Goal: Information Seeking & Learning: Learn about a topic

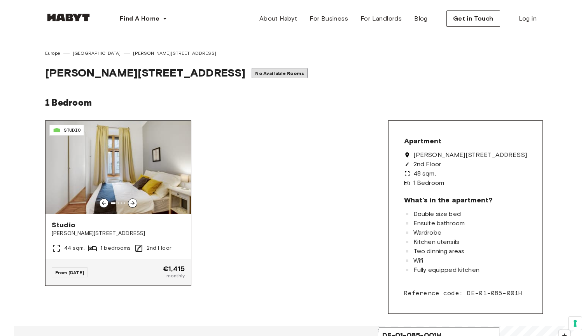
click at [133, 202] on icon at bounding box center [133, 203] width 4 height 4
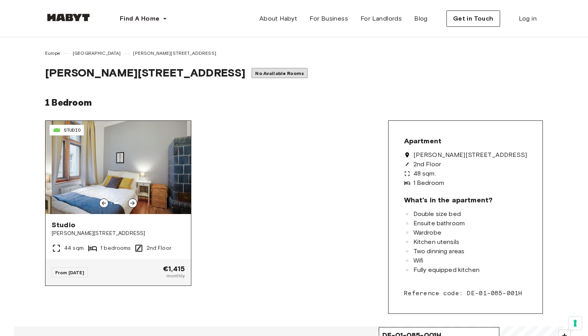
click at [133, 202] on icon at bounding box center [133, 203] width 4 height 4
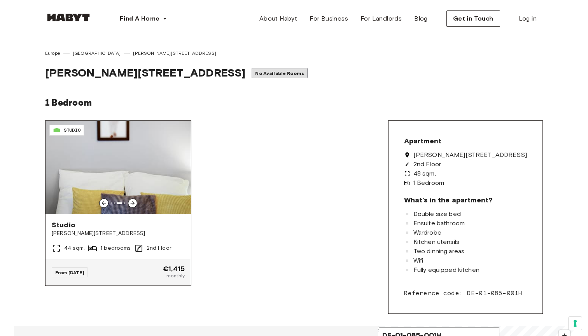
click at [133, 202] on icon at bounding box center [133, 203] width 4 height 4
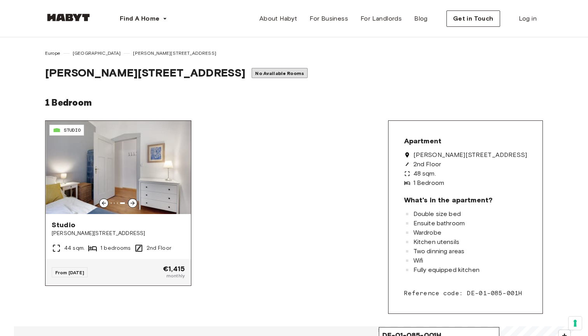
click at [133, 202] on icon at bounding box center [133, 203] width 4 height 4
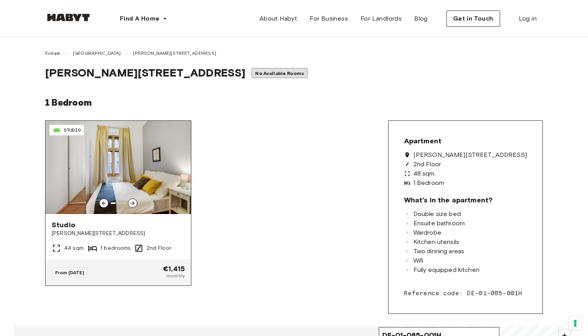
click at [133, 202] on icon at bounding box center [133, 203] width 4 height 4
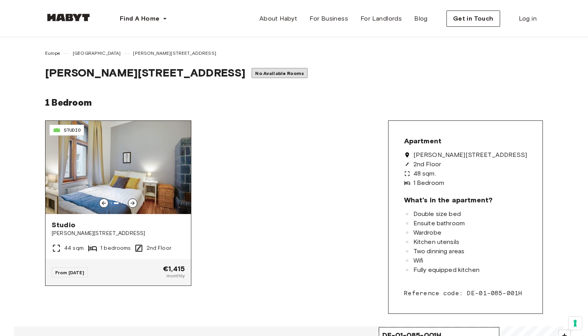
click at [133, 202] on icon at bounding box center [133, 203] width 4 height 4
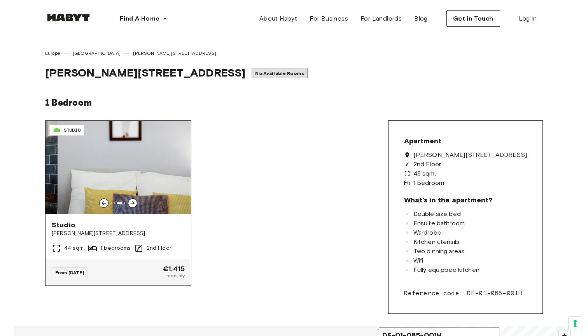
click at [133, 202] on icon at bounding box center [133, 203] width 4 height 4
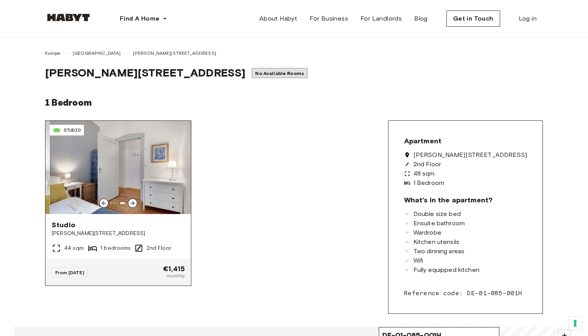
click at [145, 180] on img at bounding box center [122, 167] width 145 height 93
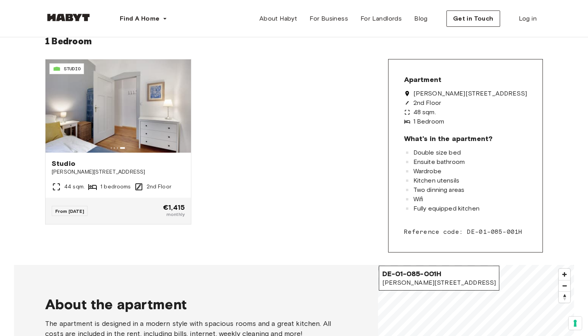
scroll to position [61, 0]
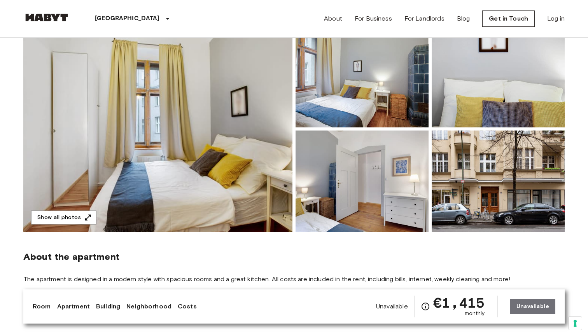
scroll to position [68, 0]
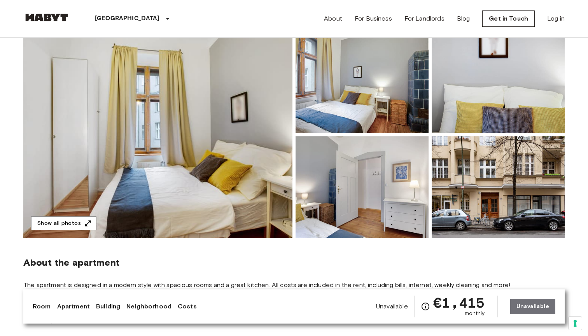
click at [217, 161] on img at bounding box center [157, 135] width 269 height 207
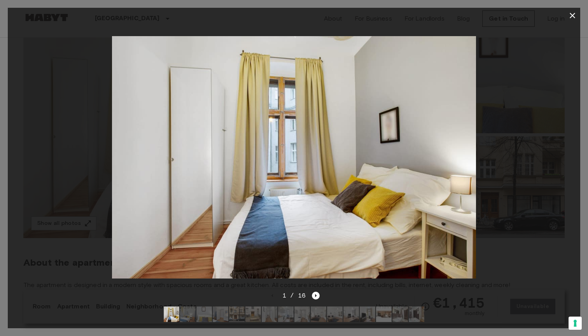
click at [233, 317] on img at bounding box center [237, 315] width 16 height 16
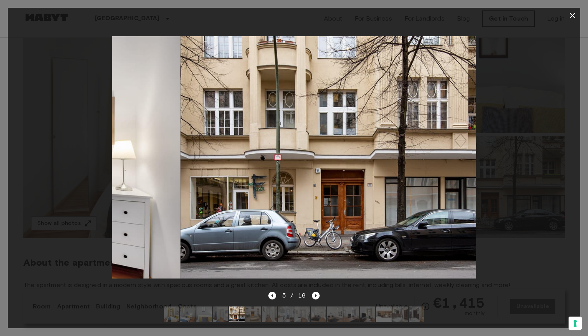
click at [259, 313] on img at bounding box center [253, 315] width 16 height 16
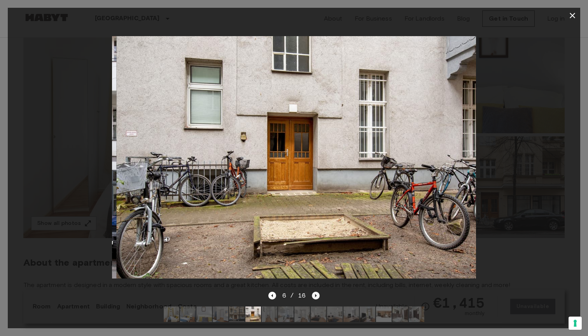
click at [317, 297] on icon "Next image" at bounding box center [316, 296] width 8 height 8
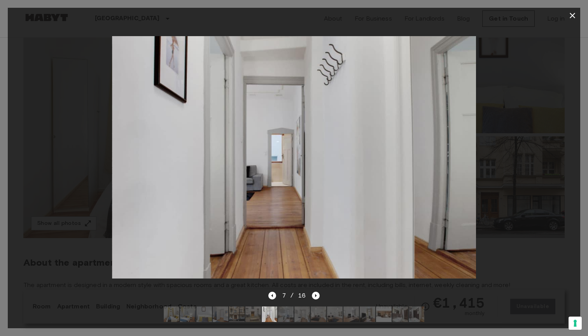
click at [286, 315] on img at bounding box center [286, 315] width 16 height 16
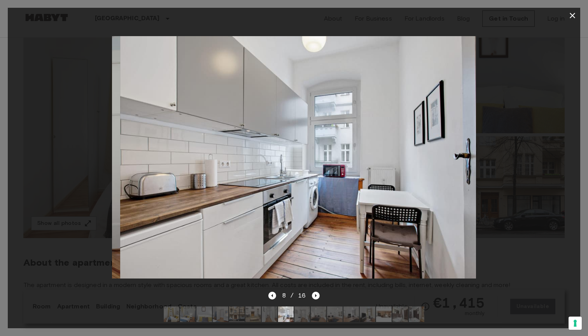
click at [271, 315] on img at bounding box center [270, 315] width 16 height 16
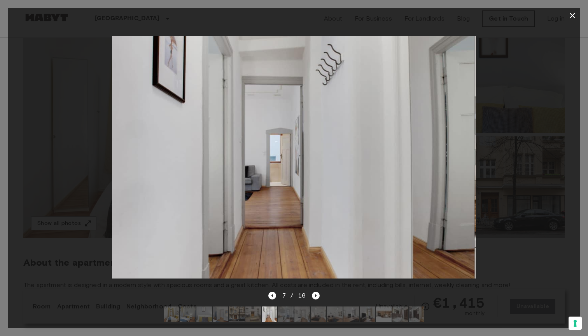
click at [298, 315] on img at bounding box center [302, 315] width 16 height 16
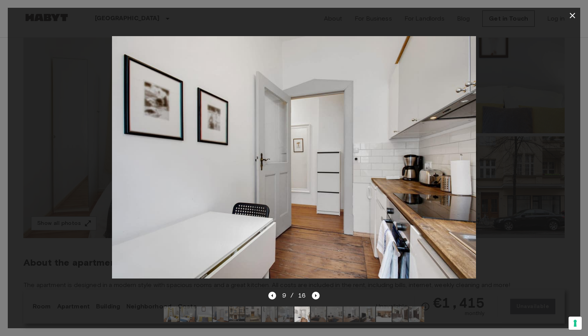
click at [546, 157] on div at bounding box center [294, 157] width 573 height 268
click at [313, 298] on icon "Next image" at bounding box center [316, 296] width 8 height 8
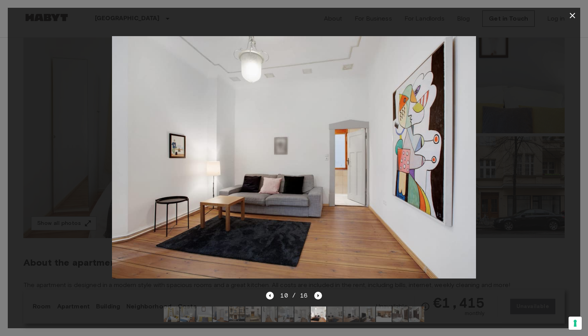
click at [189, 21] on div at bounding box center [294, 16] width 573 height 16
click at [574, 17] on icon "button" at bounding box center [572, 15] width 5 height 5
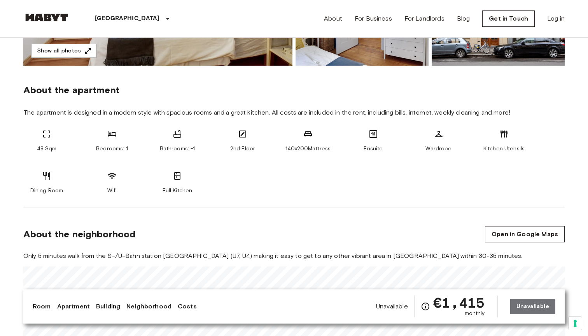
scroll to position [318, 0]
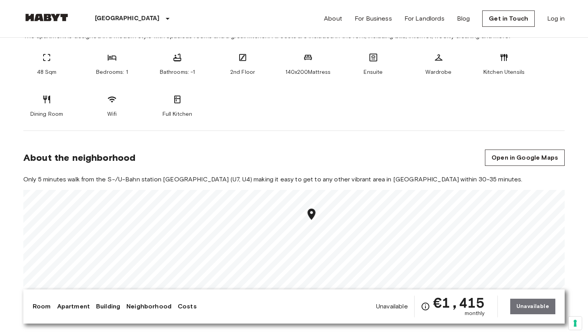
click at [550, 305] on div "Unavailable €1,415 monthly Unavailable" at bounding box center [465, 307] width 179 height 22
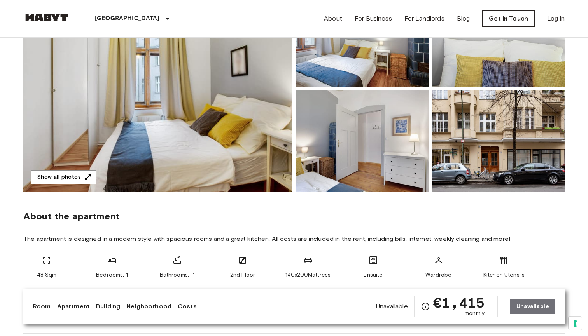
scroll to position [167, 0]
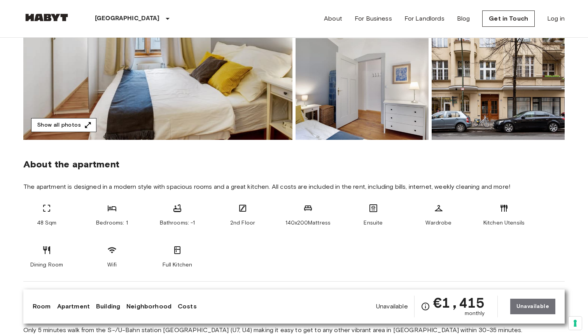
click at [56, 121] on button "Show all photos" at bounding box center [63, 125] width 65 height 14
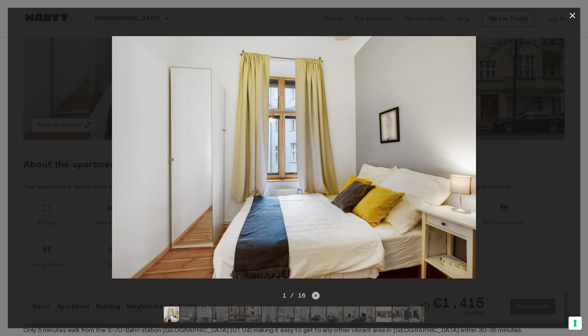
click at [313, 298] on icon "Next image" at bounding box center [316, 296] width 8 height 8
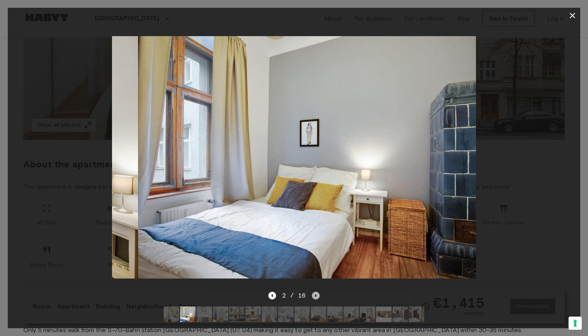
click at [313, 298] on icon "Next image" at bounding box center [316, 296] width 8 height 8
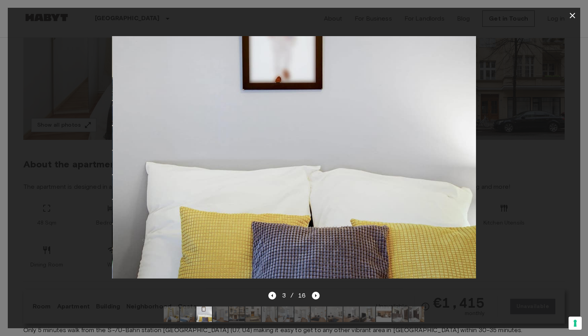
click at [277, 300] on div "3 / 16" at bounding box center [294, 295] width 52 height 9
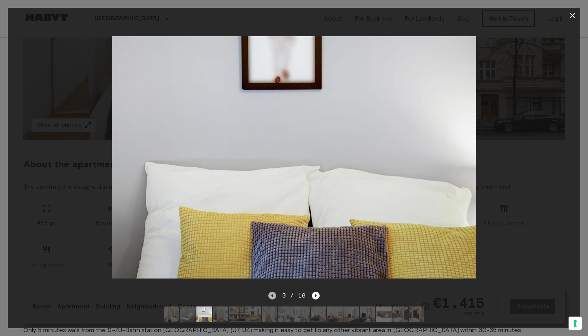
click at [273, 298] on icon "Previous image" at bounding box center [272, 296] width 8 height 8
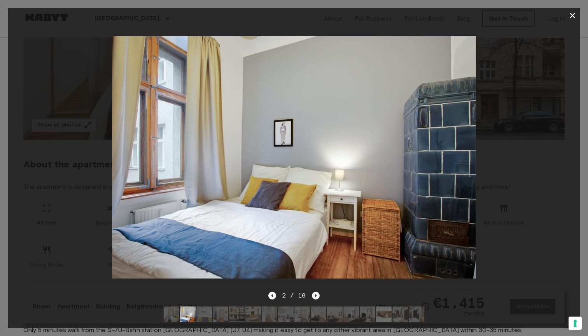
click at [316, 297] on icon "Next image" at bounding box center [316, 296] width 8 height 8
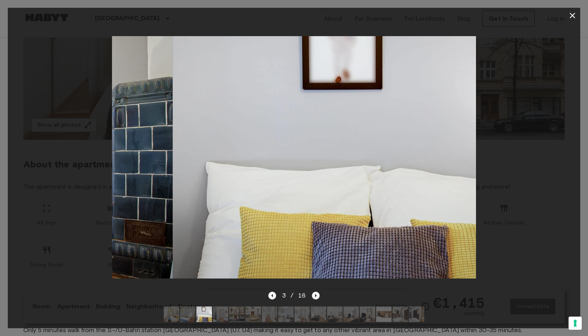
click at [316, 297] on icon "Next image" at bounding box center [316, 296] width 8 height 8
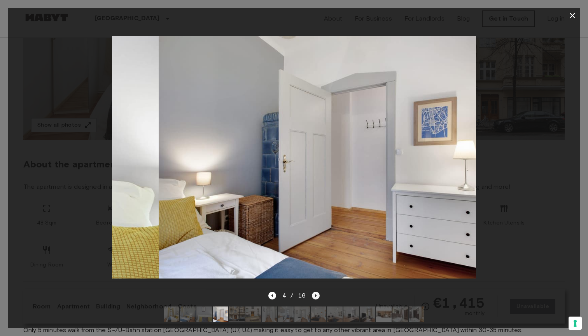
click at [316, 297] on icon "Next image" at bounding box center [316, 296] width 8 height 8
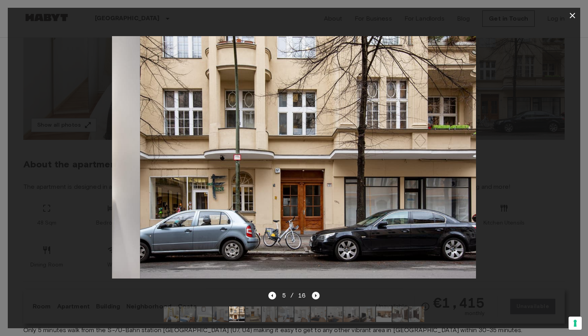
click at [316, 297] on icon "Next image" at bounding box center [316, 296] width 8 height 8
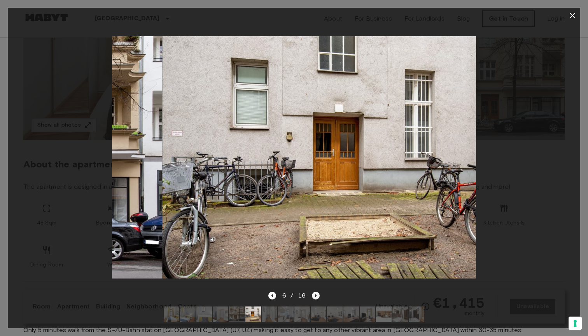
click at [316, 297] on icon "Next image" at bounding box center [316, 296] width 8 height 8
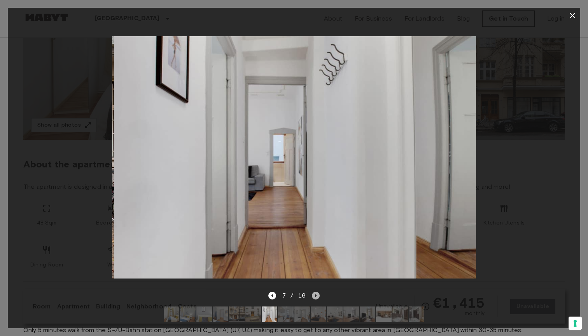
click at [316, 297] on icon "Next image" at bounding box center [316, 296] width 8 height 8
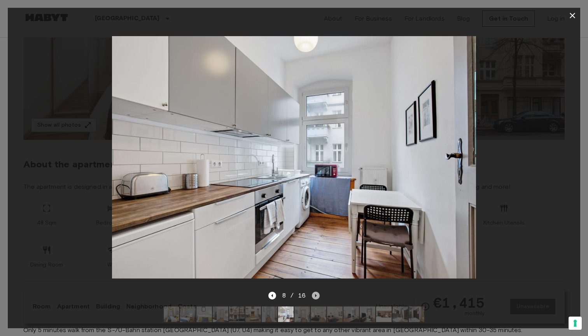
click at [316, 297] on icon "Next image" at bounding box center [316, 296] width 8 height 8
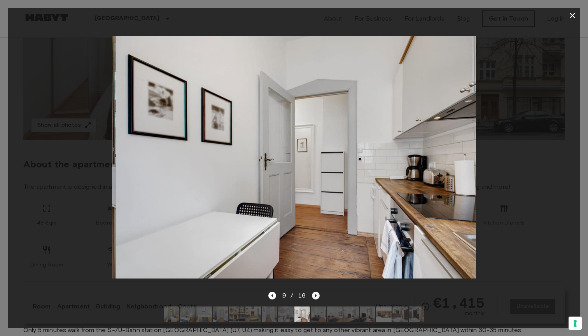
click at [316, 297] on icon "Next image" at bounding box center [316, 296] width 8 height 8
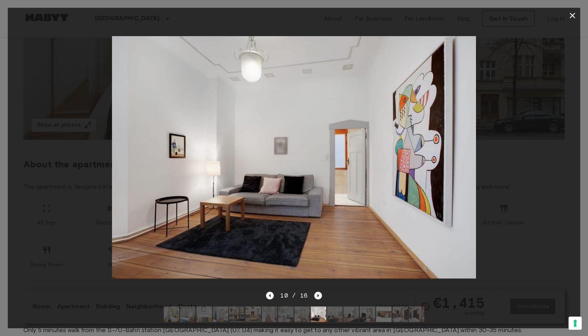
click at [316, 297] on icon "Next image" at bounding box center [318, 296] width 8 height 8
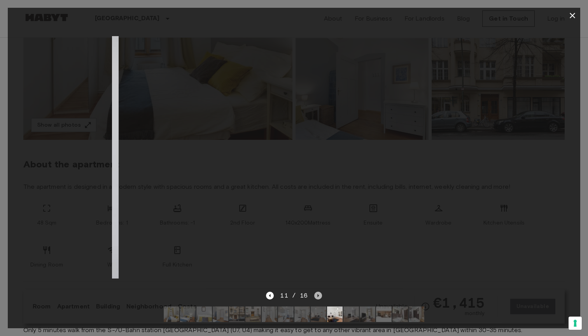
click at [316, 297] on icon "Next image" at bounding box center [318, 296] width 8 height 8
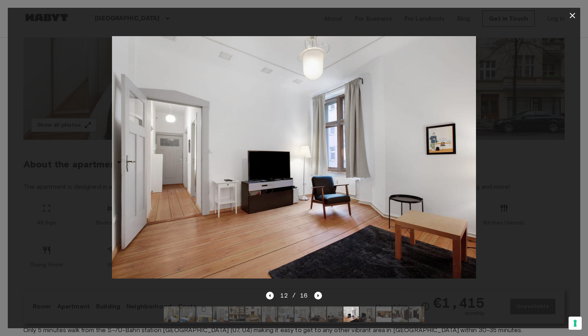
click at [573, 14] on icon "button" at bounding box center [572, 15] width 9 height 9
